Goal: Task Accomplishment & Management: Use online tool/utility

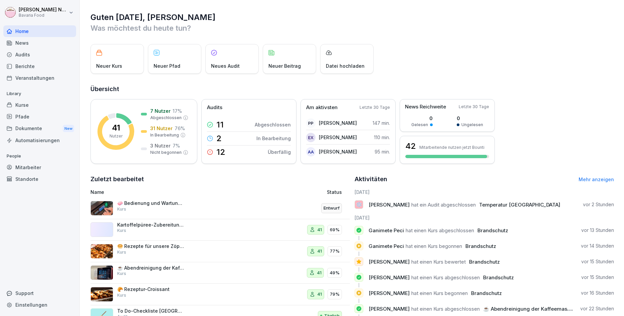
click at [23, 104] on div "Kurse" at bounding box center [39, 105] width 73 height 12
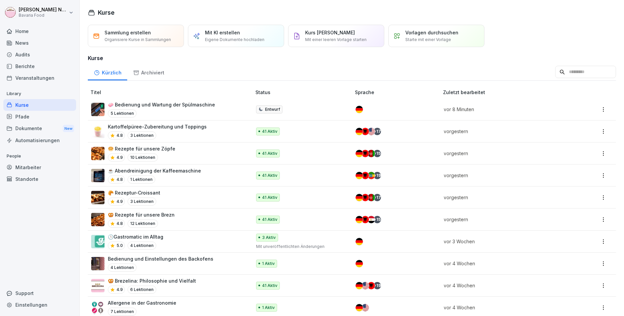
click at [453, 30] on p "Vorlagen durchsuchen" at bounding box center [431, 32] width 53 height 7
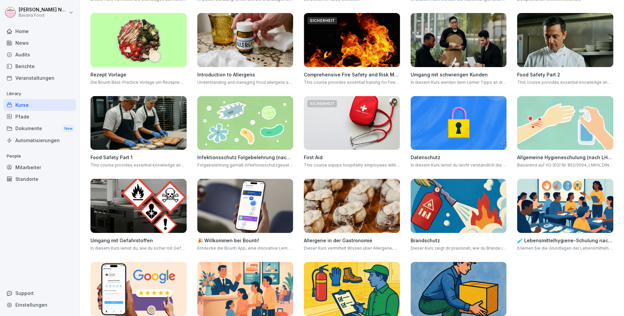
scroll to position [155, 0]
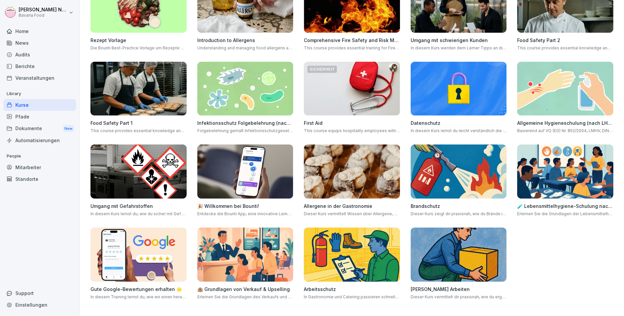
click at [116, 266] on img at bounding box center [138, 255] width 96 height 54
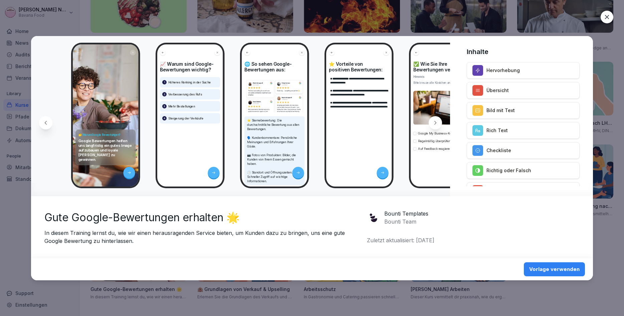
click at [551, 270] on div "Vorlage verwenden" at bounding box center [554, 269] width 50 height 7
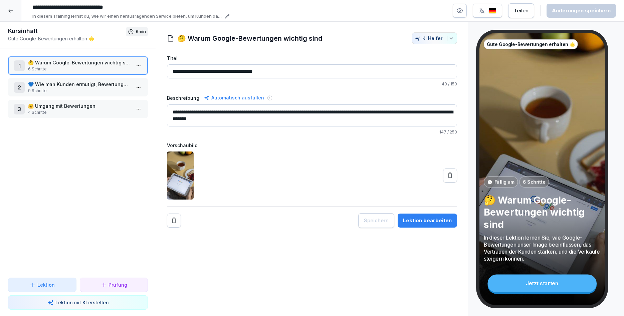
click at [143, 68] on html "**********" at bounding box center [312, 158] width 624 height 316
click at [128, 77] on div "Schritte bearbeiten" at bounding box center [113, 78] width 51 height 7
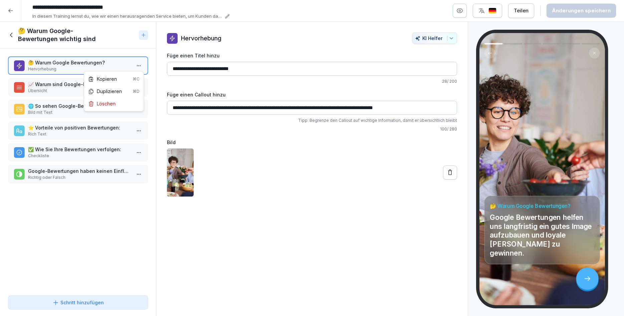
click at [135, 70] on html "**********" at bounding box center [312, 158] width 624 height 316
click at [133, 70] on html "**********" at bounding box center [312, 158] width 624 height 316
click at [127, 88] on p "Übersicht" at bounding box center [79, 91] width 102 height 6
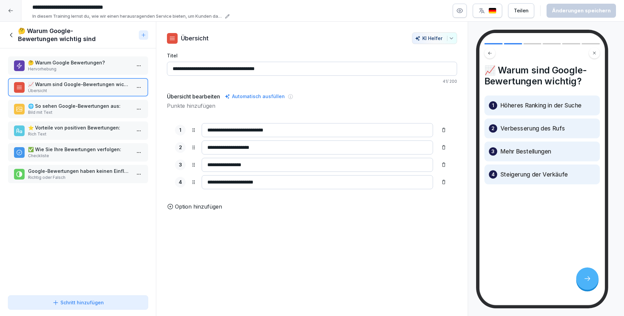
click at [136, 88] on html "**********" at bounding box center [312, 158] width 624 height 316
click at [135, 89] on html "**********" at bounding box center [312, 158] width 624 height 316
click at [124, 109] on p "Bild mit Text" at bounding box center [79, 112] width 102 height 6
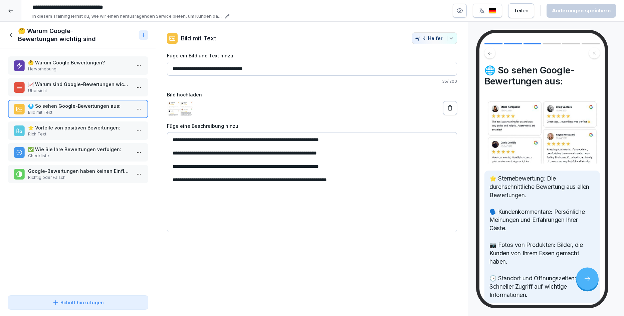
click at [109, 134] on p "Rich Text" at bounding box center [79, 134] width 102 height 6
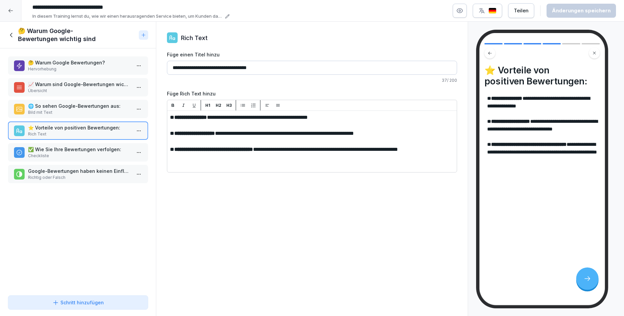
click at [110, 148] on p "✅ Wie Sie Ihre Bewertungen verfolgen:" at bounding box center [79, 149] width 102 height 7
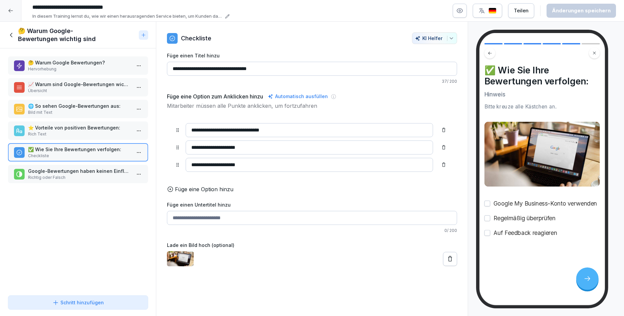
click at [105, 152] on p "✅ Wie Sie Ihre Bewertungen verfolgen:" at bounding box center [79, 149] width 102 height 7
click at [104, 177] on p "Richtig oder Falsch" at bounding box center [79, 178] width 102 height 6
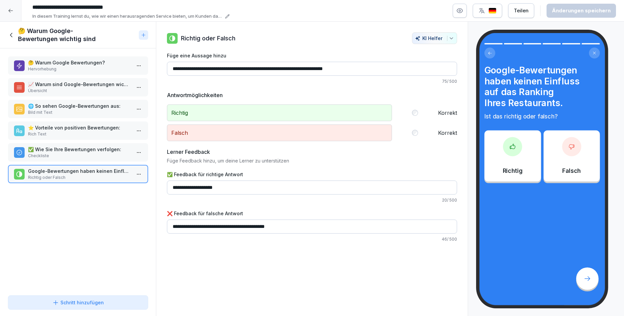
click at [13, 34] on icon at bounding box center [11, 34] width 7 height 7
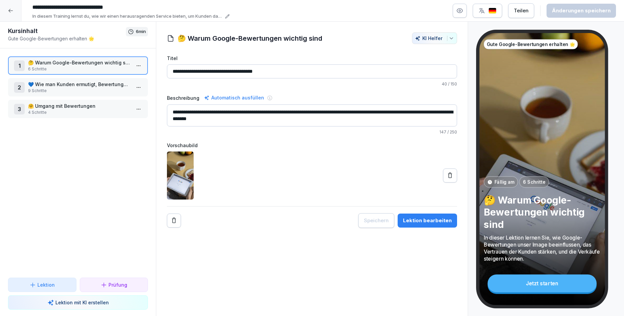
click at [71, 91] on p "9 Schritte" at bounding box center [79, 91] width 102 height 6
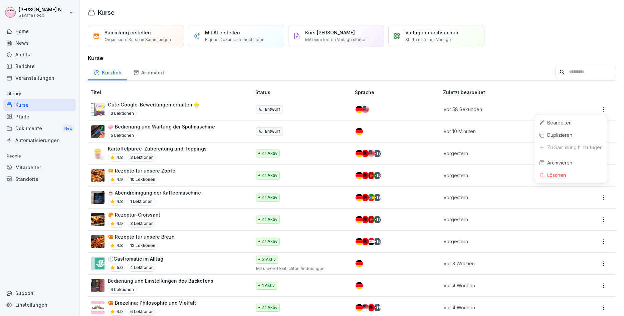
click at [600, 109] on html "[PERSON_NAME] Bavaria Food Home News Audits Berichte Veranstaltungen Library Ku…" at bounding box center [312, 158] width 624 height 316
click at [567, 167] on div "Archivieren" at bounding box center [570, 163] width 71 height 12
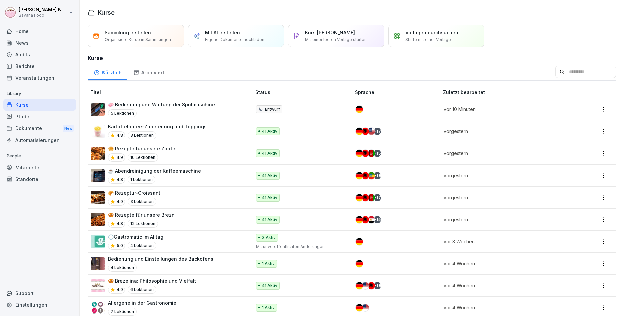
click at [416, 41] on p "Starte mit einer Vorlage" at bounding box center [428, 40] width 46 height 6
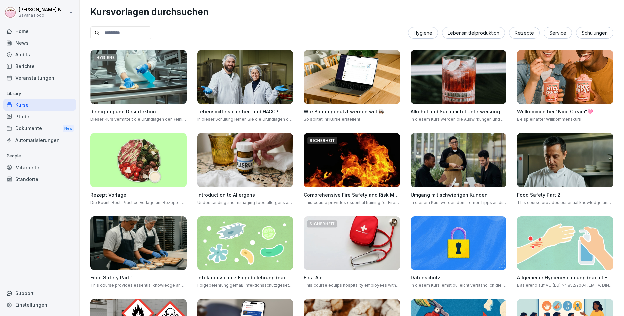
click at [439, 155] on img at bounding box center [459, 160] width 96 height 54
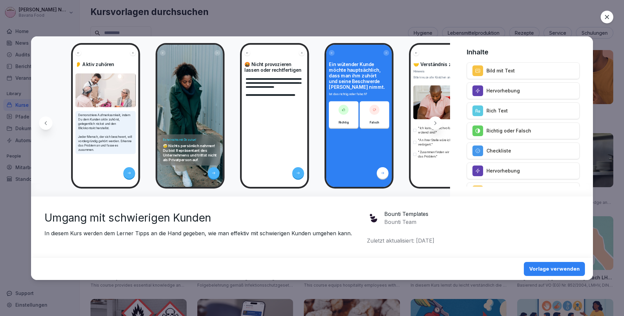
click at [546, 268] on div "Vorlage verwenden" at bounding box center [554, 268] width 50 height 7
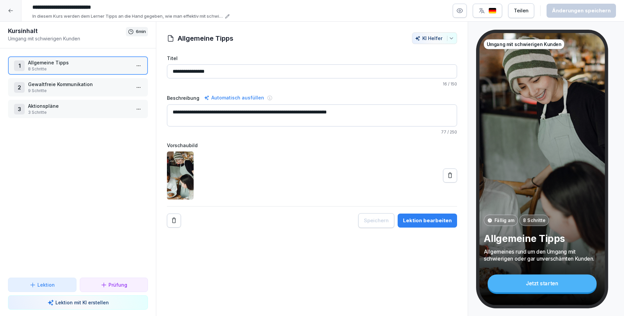
click at [137, 70] on html "**********" at bounding box center [312, 158] width 624 height 316
click at [127, 79] on div "Schritte bearbeiten" at bounding box center [113, 78] width 51 height 7
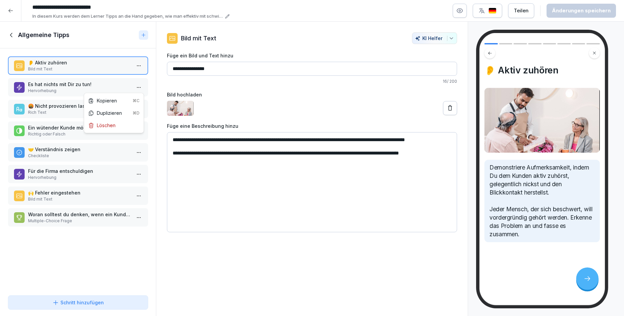
click at [140, 86] on html "**********" at bounding box center [312, 158] width 624 height 316
click at [117, 86] on html "**********" at bounding box center [312, 158] width 624 height 316
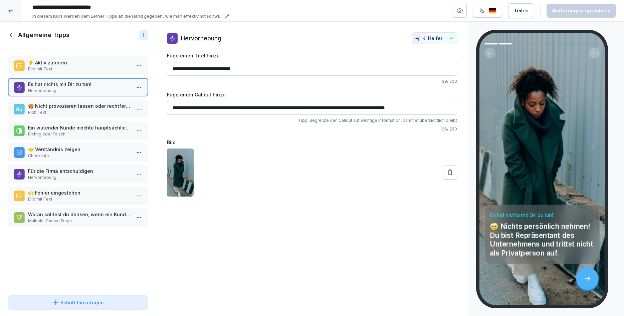
click at [100, 68] on p "Bild mit Text" at bounding box center [79, 69] width 102 height 6
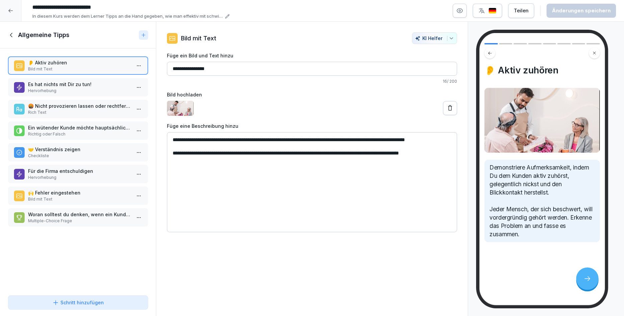
click at [61, 150] on p "🤝 Verständnis zeigen" at bounding box center [79, 149] width 102 height 7
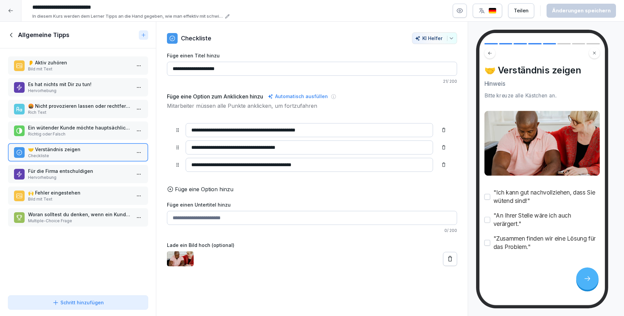
click at [62, 170] on p "Für die Firma entschuldigen" at bounding box center [79, 171] width 102 height 7
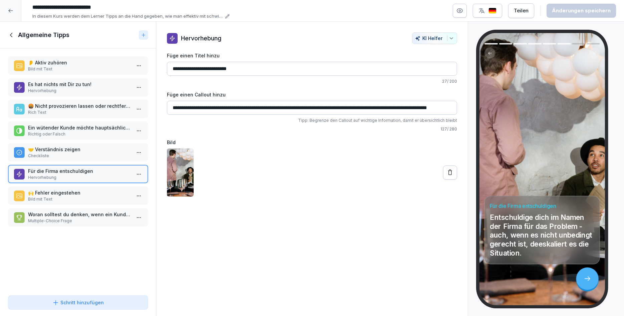
click at [55, 196] on p "🙌 Fehler eingestehen" at bounding box center [79, 192] width 102 height 7
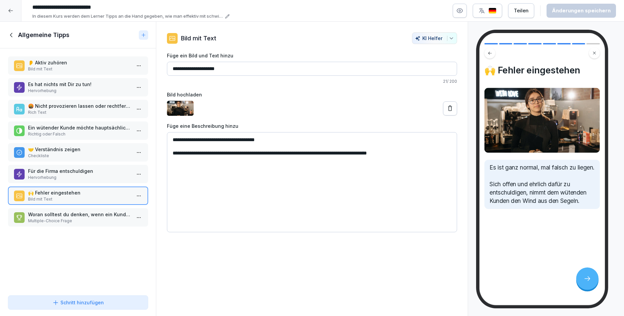
click at [51, 213] on p "Woran solltest du denken, wenn ein Kunde sich beschwert?" at bounding box center [79, 214] width 102 height 7
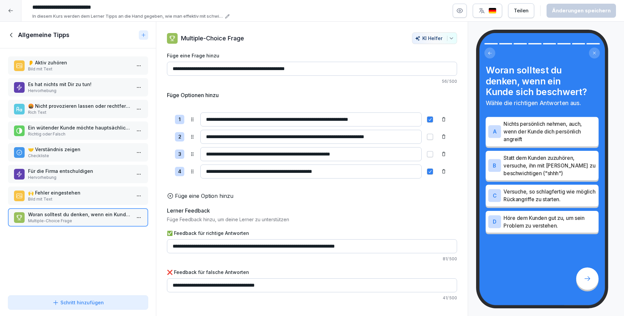
click at [11, 37] on icon at bounding box center [11, 34] width 7 height 7
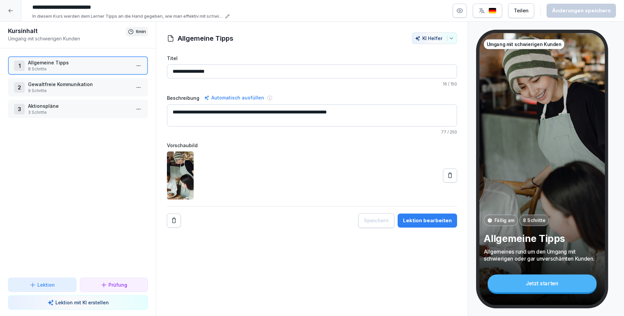
click at [57, 93] on p "9 Schritte" at bounding box center [79, 91] width 102 height 6
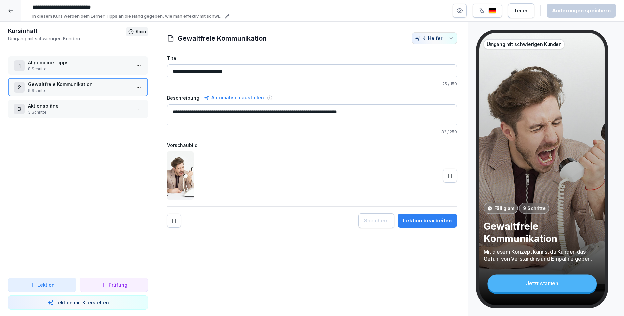
click at [135, 88] on html "**********" at bounding box center [312, 158] width 624 height 316
click at [124, 101] on div "Schritte bearbeiten" at bounding box center [113, 100] width 51 height 7
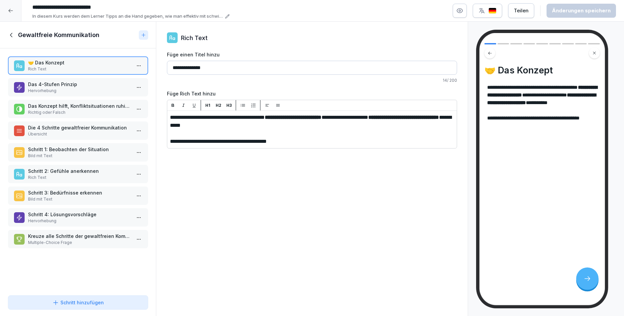
click at [109, 88] on p "Hervorhebung" at bounding box center [79, 91] width 102 height 6
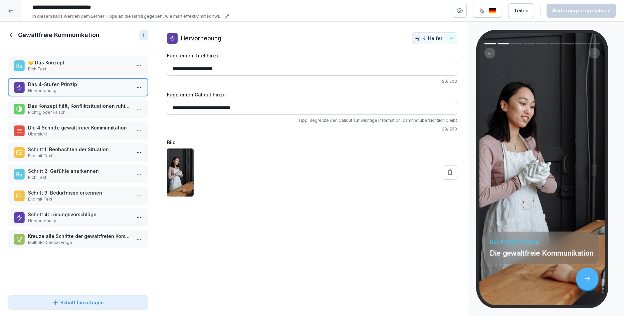
click at [108, 107] on p "Das Konzept hilft, Konfliktsituationen ruhig zu halten, und konkrete Lösungsvor…" at bounding box center [79, 105] width 102 height 7
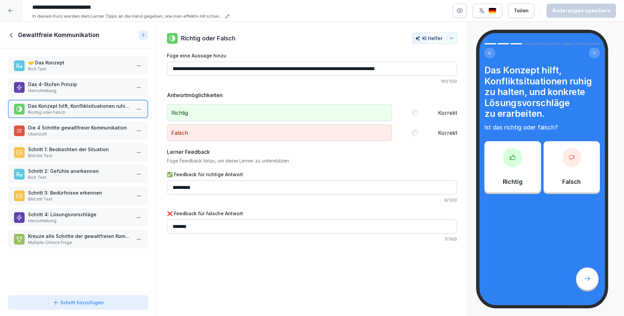
click at [106, 130] on p "Die 4 Schritte gewaltfreier Kommunikation" at bounding box center [79, 127] width 102 height 7
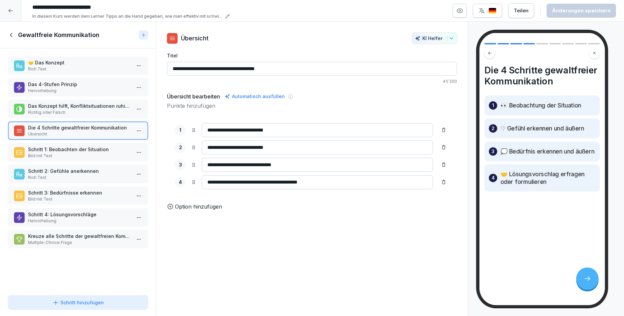
click at [107, 153] on p "Bild mit Text" at bounding box center [79, 156] width 102 height 6
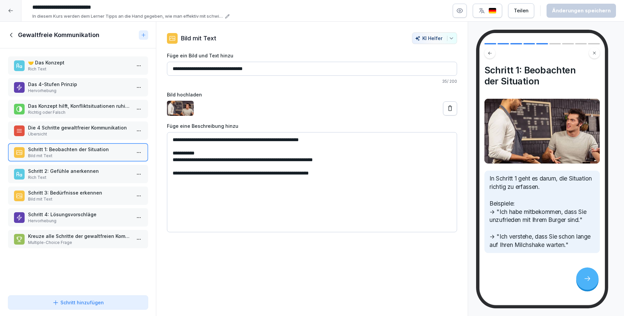
click at [107, 175] on p "Rich Text" at bounding box center [79, 178] width 102 height 6
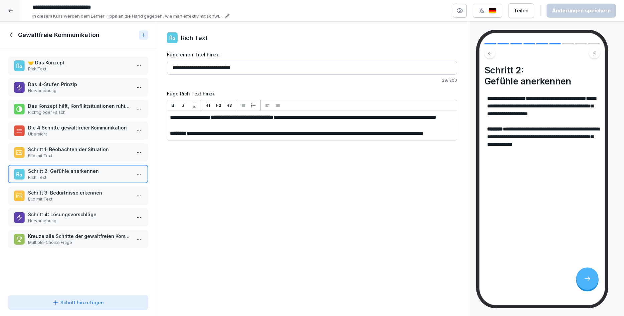
click at [107, 198] on p "Bild mit Text" at bounding box center [79, 199] width 102 height 6
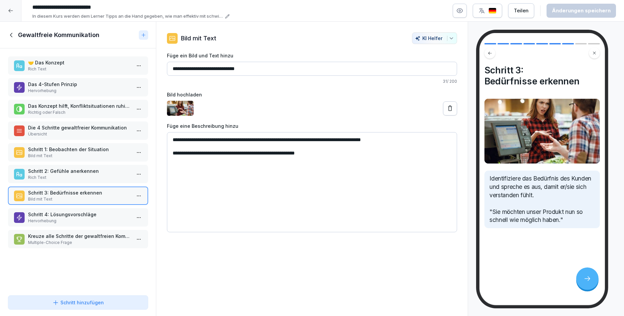
click at [106, 217] on p "Schritt 4: Lösungsvorschläge" at bounding box center [79, 214] width 102 height 7
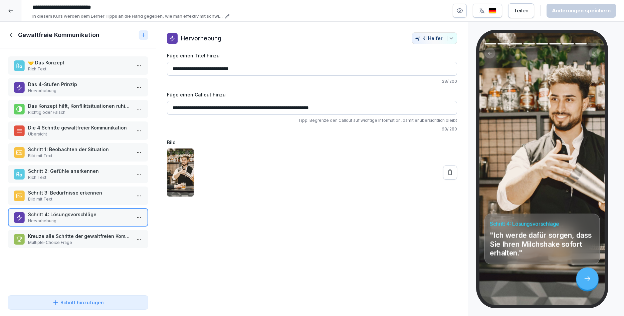
click at [113, 201] on p "Bild mit Text" at bounding box center [79, 199] width 102 height 6
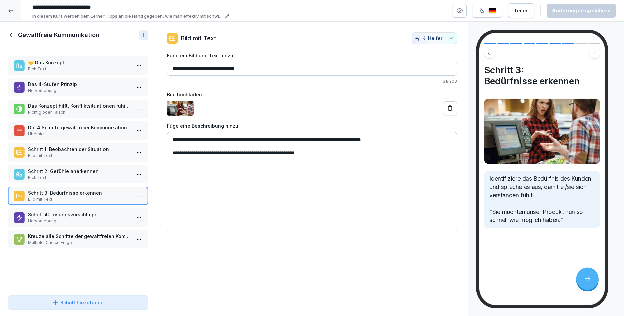
click at [114, 218] on p "Schritt 4: Lösungsvorschläge" at bounding box center [79, 214] width 102 height 7
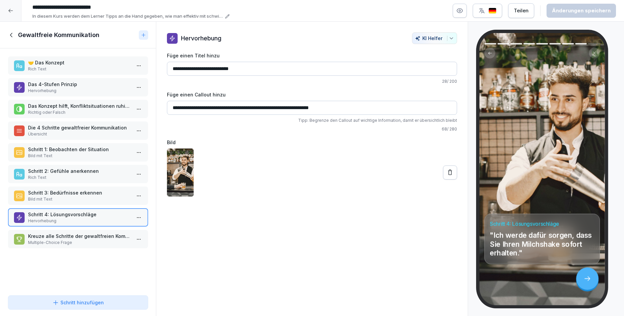
click at [106, 238] on p "Kreuze alle Schritte der gewaltfreien Kommunikation an." at bounding box center [79, 236] width 102 height 7
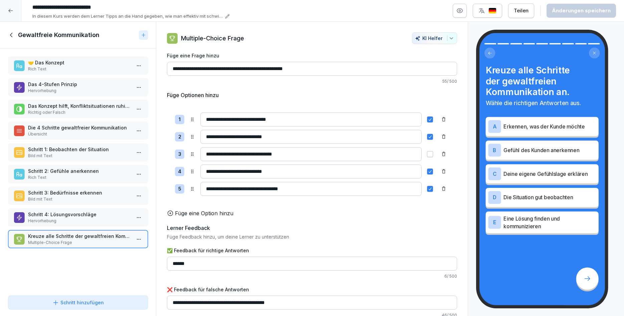
click at [12, 36] on icon at bounding box center [11, 34] width 7 height 7
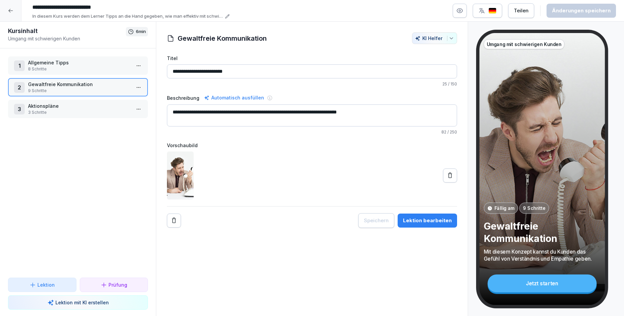
click at [70, 111] on p "3 Schritte" at bounding box center [79, 112] width 102 height 6
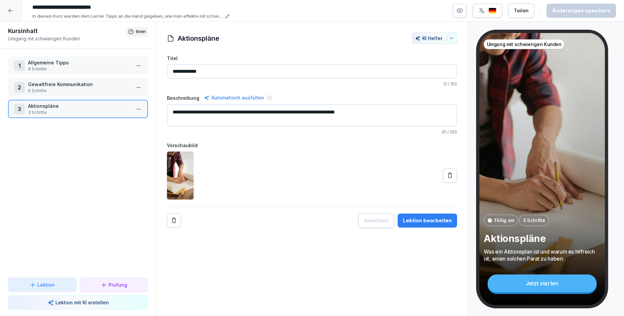
click at [146, 108] on div "3 Aktionspläne 3 Schritte" at bounding box center [78, 109] width 140 height 18
click at [142, 112] on html "**********" at bounding box center [312, 158] width 624 height 316
click at [127, 124] on div "Schritte bearbeiten" at bounding box center [113, 122] width 51 height 7
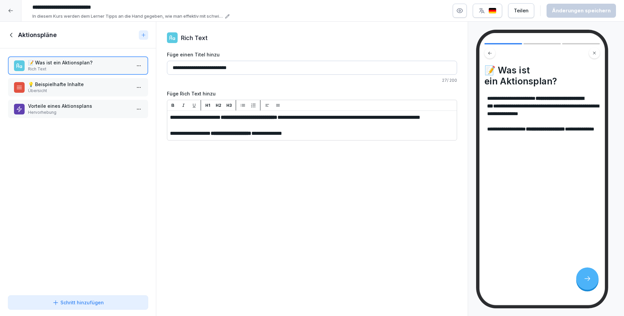
click at [91, 90] on p "Übersicht" at bounding box center [79, 91] width 102 height 6
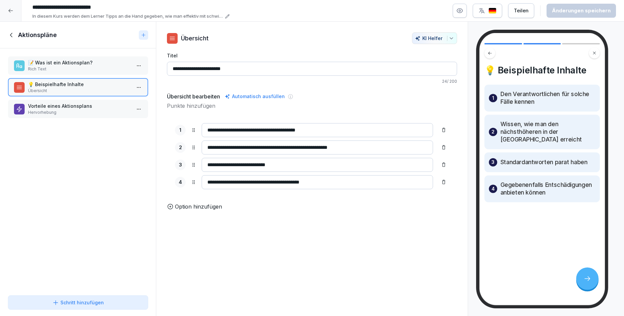
click at [91, 111] on p "Hervorhebung" at bounding box center [79, 112] width 102 height 6
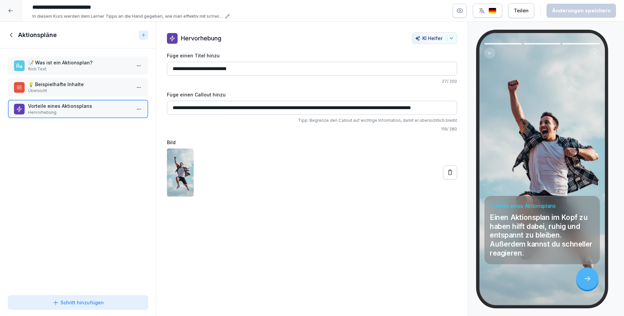
click at [11, 38] on icon at bounding box center [11, 34] width 7 height 7
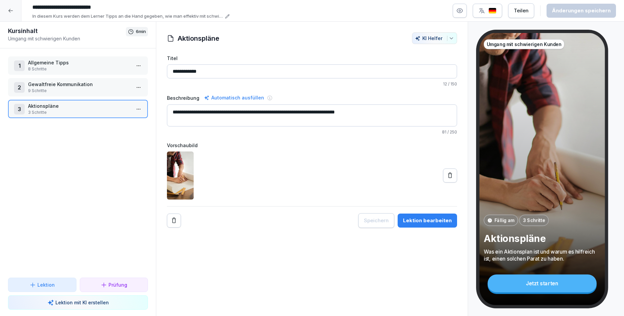
click at [8, 14] on div at bounding box center [10, 10] width 21 height 21
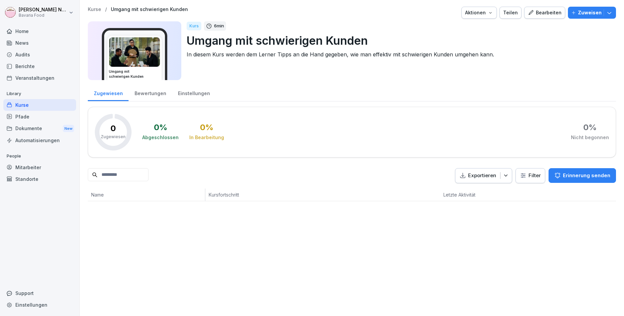
click at [537, 11] on div "Bearbeiten" at bounding box center [545, 12] width 34 height 7
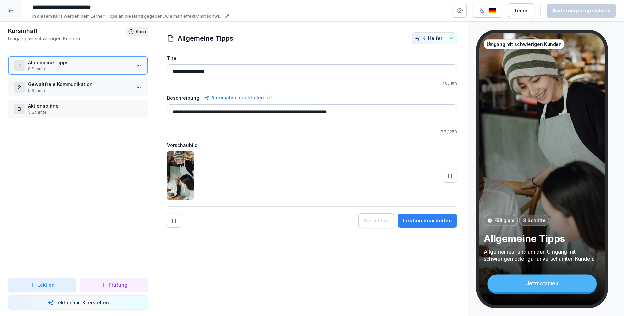
click at [105, 113] on p "3 Schritte" at bounding box center [79, 112] width 102 height 6
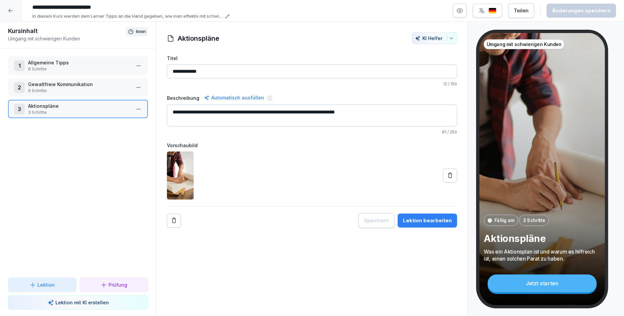
click at [140, 112] on html "**********" at bounding box center [312, 158] width 624 height 316
click at [123, 123] on div "Schritte bearbeiten" at bounding box center [113, 122] width 51 height 7
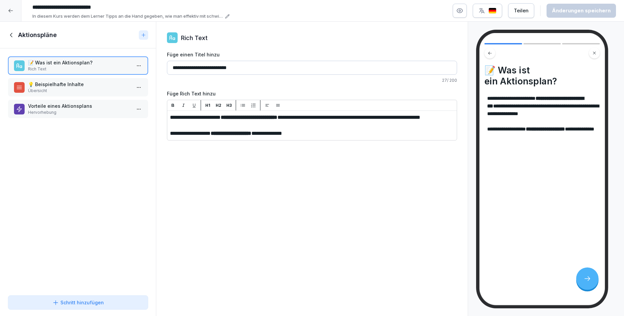
click at [99, 88] on p "Übersicht" at bounding box center [79, 91] width 102 height 6
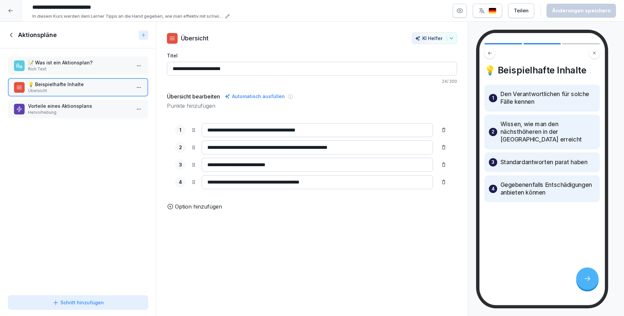
click at [90, 109] on p "Hervorhebung" at bounding box center [79, 112] width 102 height 6
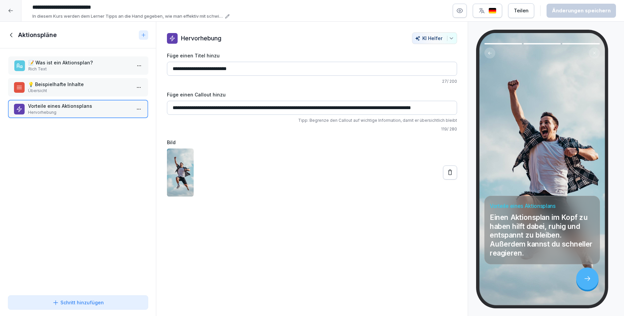
click at [100, 67] on p "Rich Text" at bounding box center [79, 69] width 102 height 6
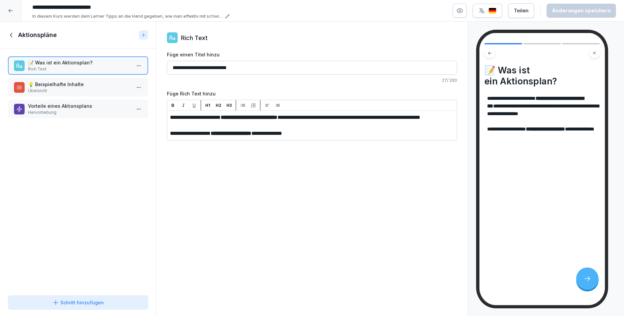
click at [12, 37] on icon at bounding box center [11, 35] width 2 height 4
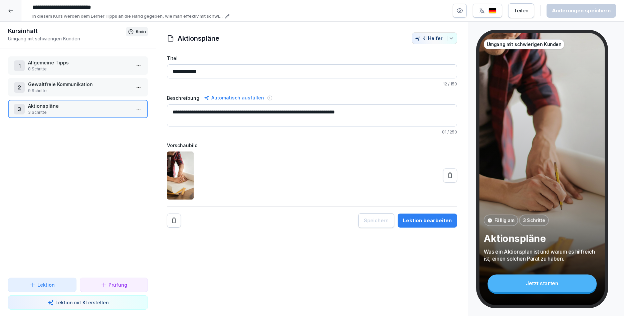
click at [88, 70] on p "8 Schritte" at bounding box center [79, 69] width 102 height 6
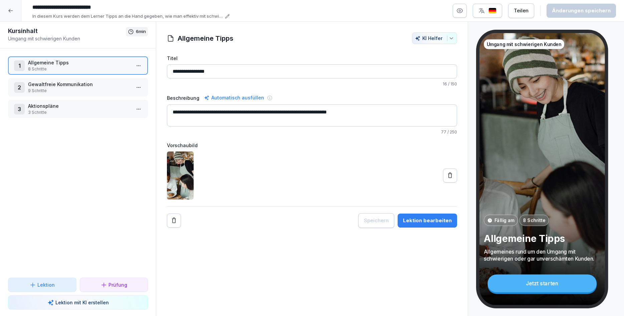
click at [138, 64] on html "**********" at bounding box center [312, 158] width 624 height 316
click at [120, 82] on div "Schritte bearbeiten" at bounding box center [113, 79] width 57 height 12
